Goal: Navigation & Orientation: Find specific page/section

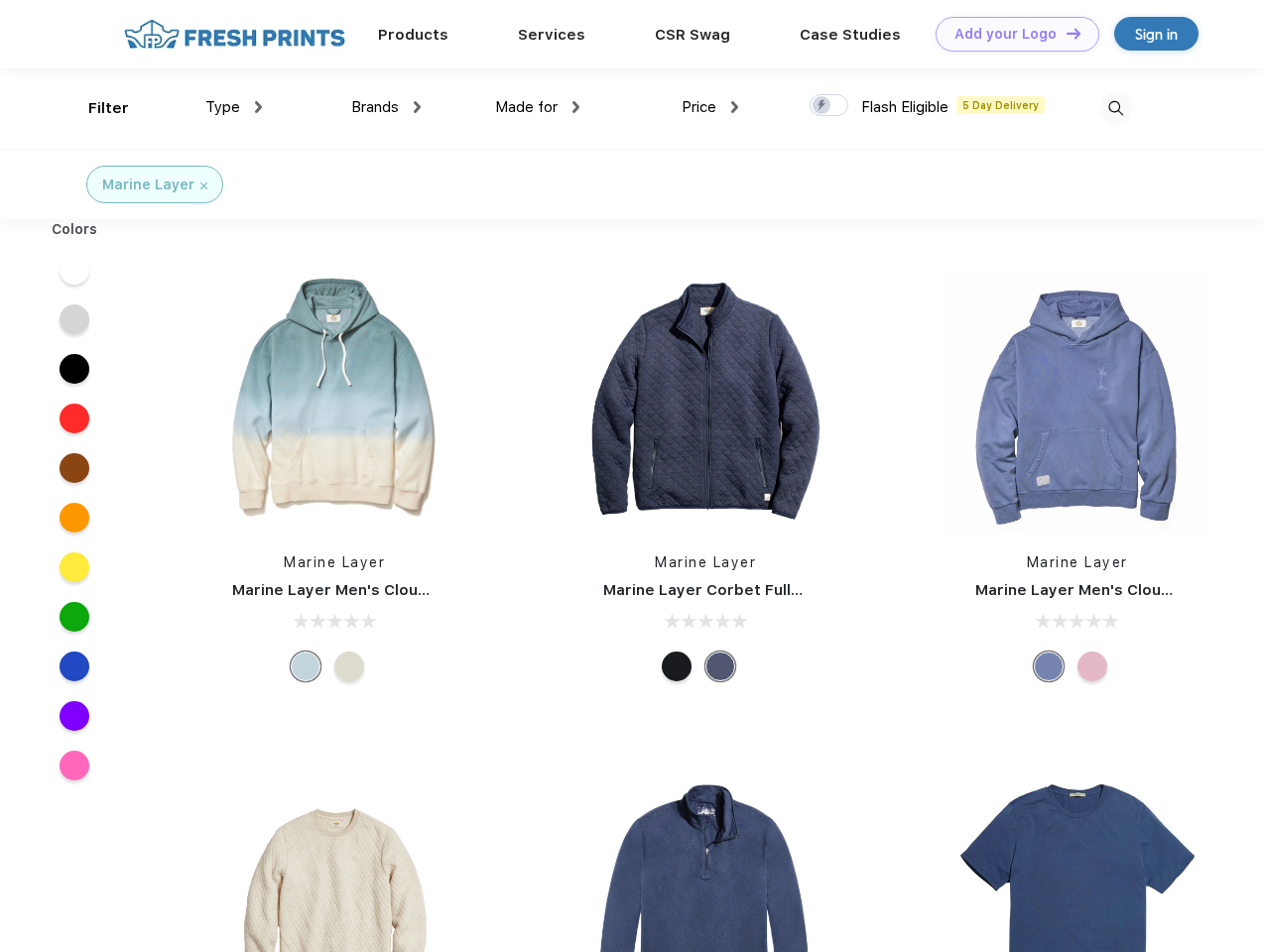
click at [1010, 34] on link "Add your Logo Design Tool" at bounding box center [1017, 34] width 163 height 35
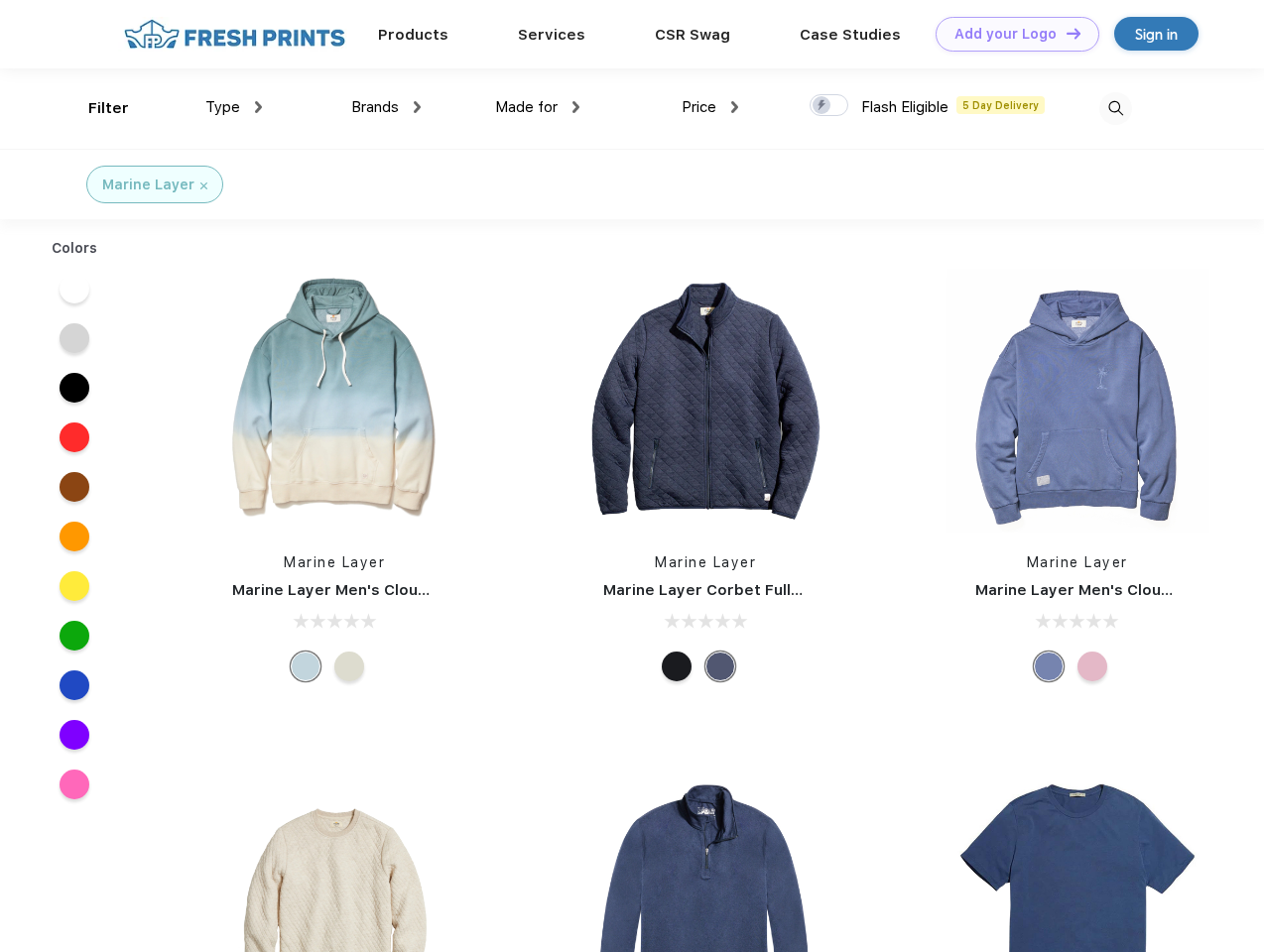
click at [0, 0] on div "Design Tool" at bounding box center [0, 0] width 0 height 0
click at [1065, 33] on link "Add your Logo Design Tool" at bounding box center [1017, 34] width 163 height 35
click at [96, 109] on div "Filter" at bounding box center [109, 109] width 41 height 23
click at [234, 108] on span "Type" at bounding box center [222, 108] width 35 height 18
click at [386, 108] on span "Brands" at bounding box center [376, 108] width 48 height 18
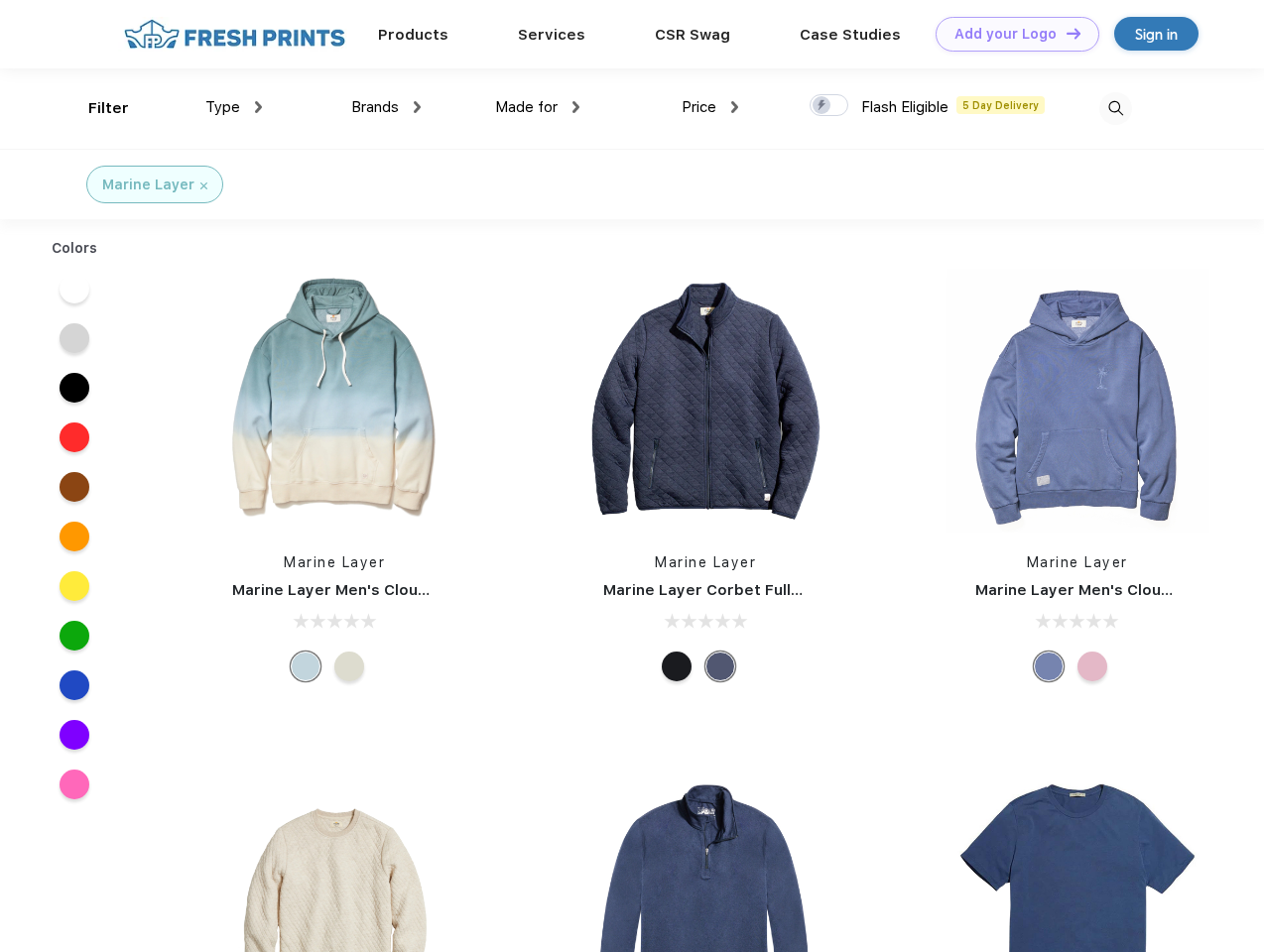
click at [538, 108] on span "Made for" at bounding box center [526, 108] width 63 height 18
click at [710, 108] on span "Price" at bounding box center [698, 108] width 35 height 18
click at [830, 107] on div at bounding box center [829, 106] width 39 height 22
click at [823, 107] on input "checkbox" at bounding box center [816, 100] width 13 height 13
click at [1116, 109] on img at bounding box center [1116, 109] width 33 height 33
